Goal: Find specific page/section: Find specific page/section

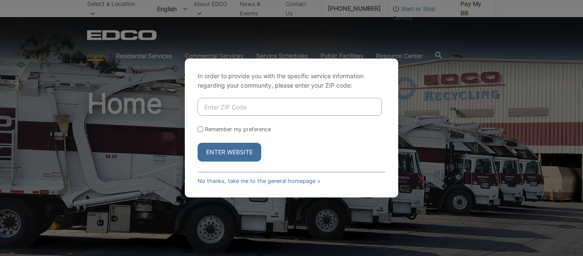
click at [214, 104] on input "Enter ZIP Code" at bounding box center [290, 107] width 184 height 18
type input "91917"
click at [222, 150] on button "Enter Website" at bounding box center [230, 151] width 64 height 19
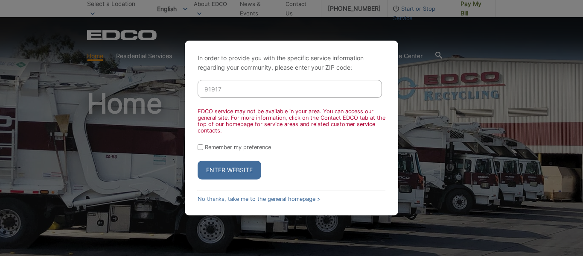
click at [202, 148] on input "Remember my preference" at bounding box center [201, 147] width 6 height 6
checkbox input "true"
click at [223, 172] on button "Enter Website" at bounding box center [230, 169] width 64 height 19
click at [222, 172] on button "Enter Website" at bounding box center [230, 169] width 64 height 19
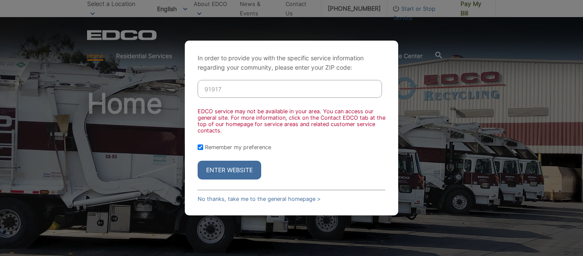
click at [123, 195] on div "In order to provide you with the specific service information regarding your co…" at bounding box center [291, 128] width 583 height 256
